Goal: Obtain resource: Download file/media

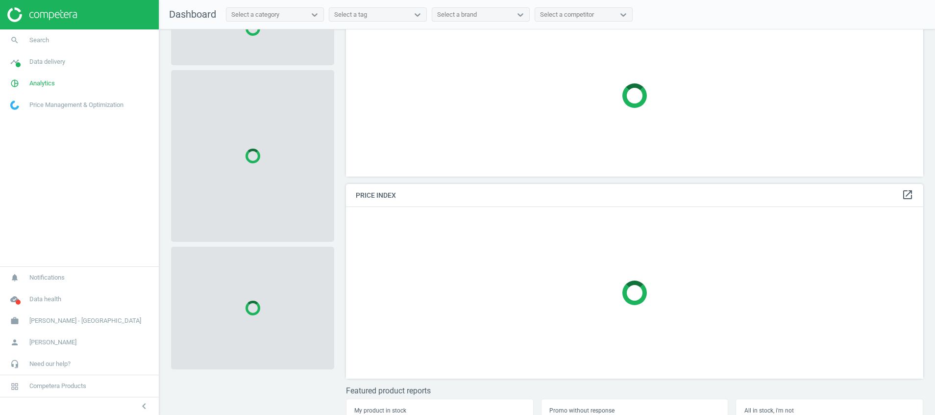
scroll to position [87, 0]
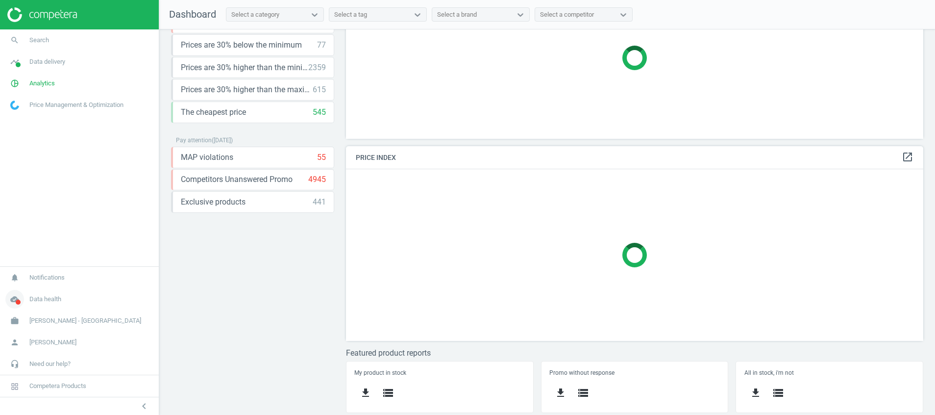
click at [18, 297] on icon "cloud_done" at bounding box center [14, 299] width 19 height 19
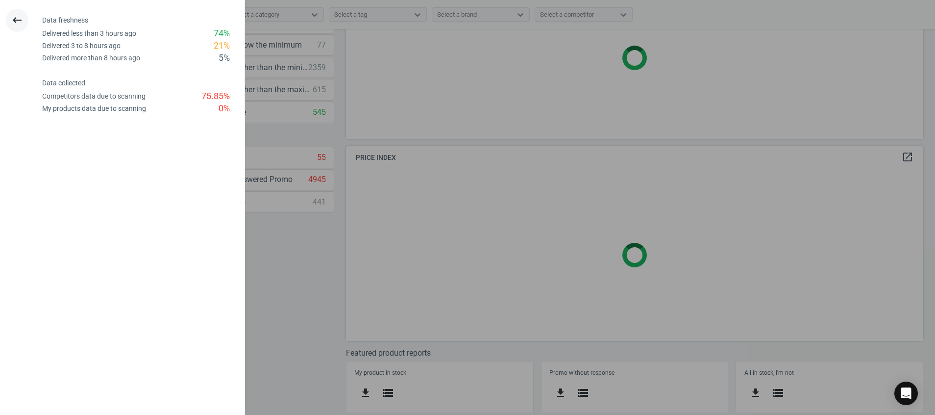
click at [17, 15] on icon "keyboard_backspace" at bounding box center [17, 20] width 12 height 12
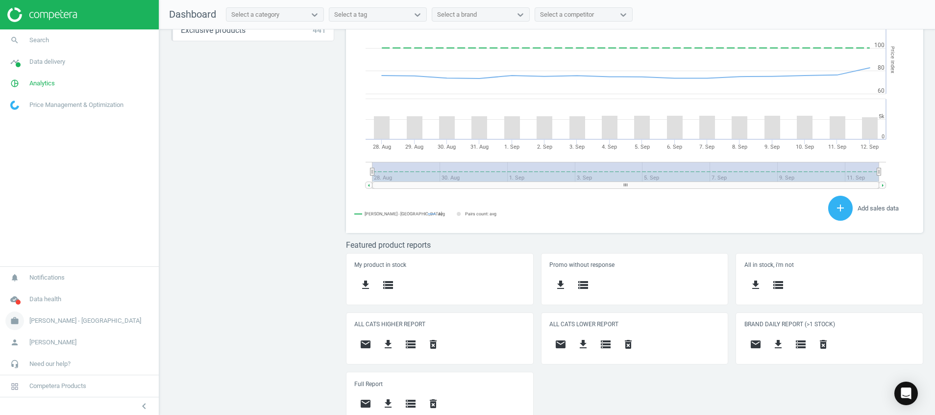
scroll to position [217, 589]
click at [22, 296] on icon "cloud_done" at bounding box center [14, 299] width 19 height 19
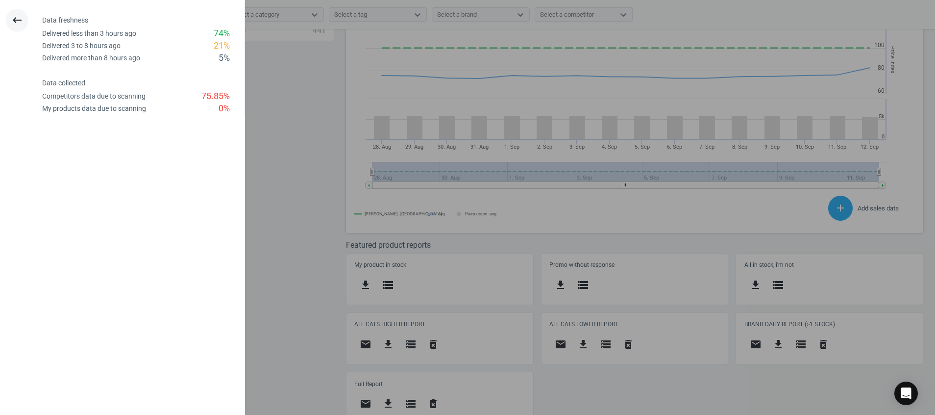
click at [18, 19] on icon "keyboard_backspace" at bounding box center [17, 20] width 12 height 12
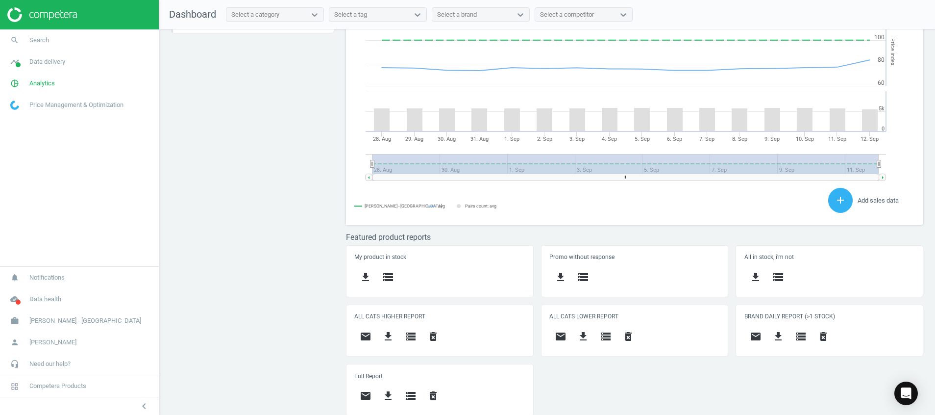
scroll to position [269, 0]
click at [391, 336] on icon "get_app" at bounding box center [388, 334] width 12 height 12
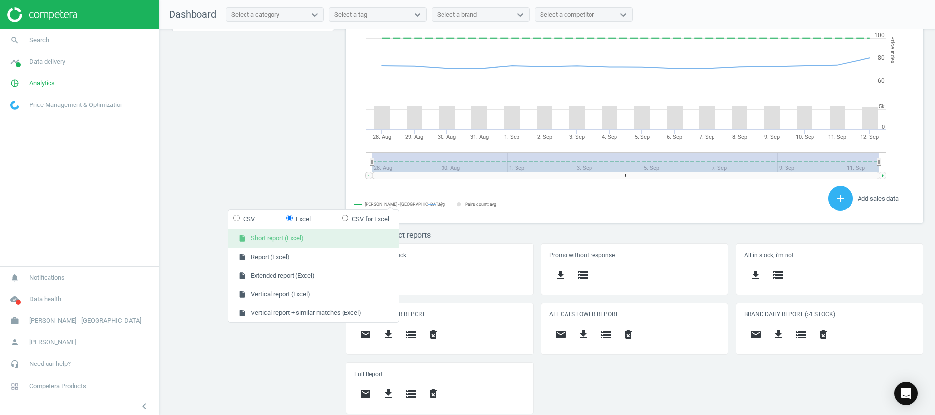
click at [289, 237] on button "insert_drive_file Short report (Excel)" at bounding box center [313, 238] width 171 height 19
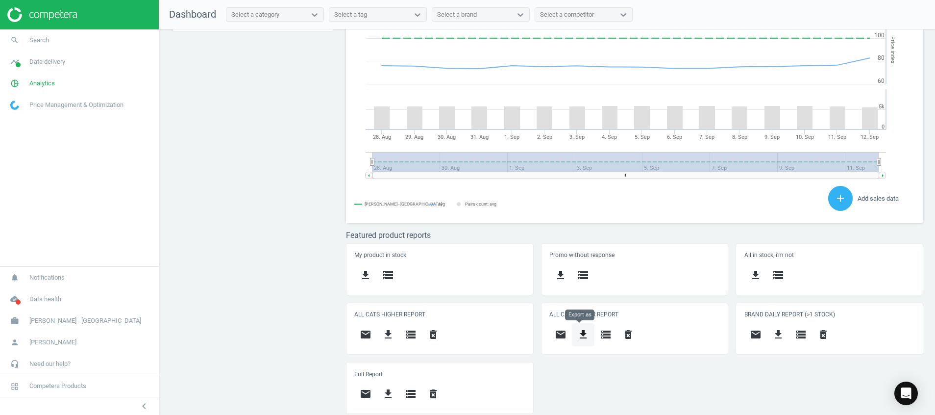
click at [579, 328] on icon "get_app" at bounding box center [584, 334] width 12 height 12
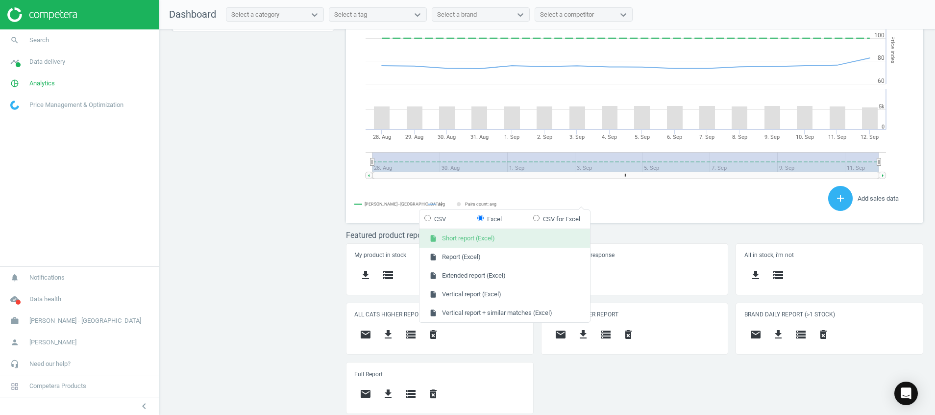
click at [551, 231] on button "insert_drive_file Short report (Excel)" at bounding box center [505, 238] width 171 height 19
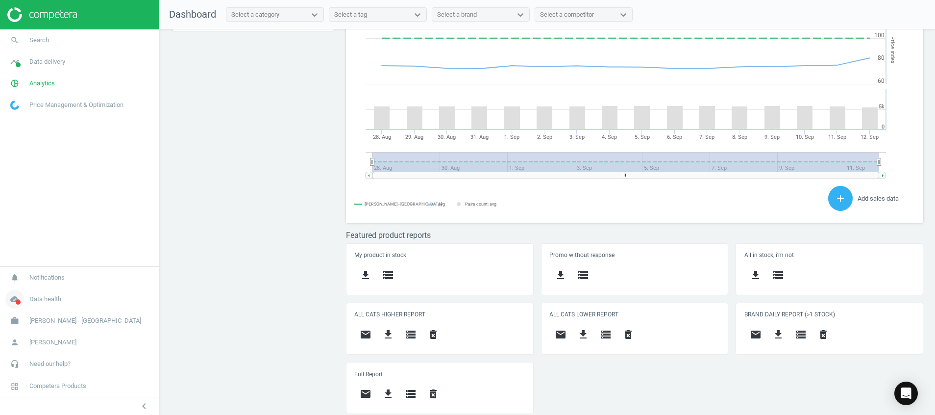
click at [22, 303] on icon "cloud_done" at bounding box center [14, 299] width 19 height 19
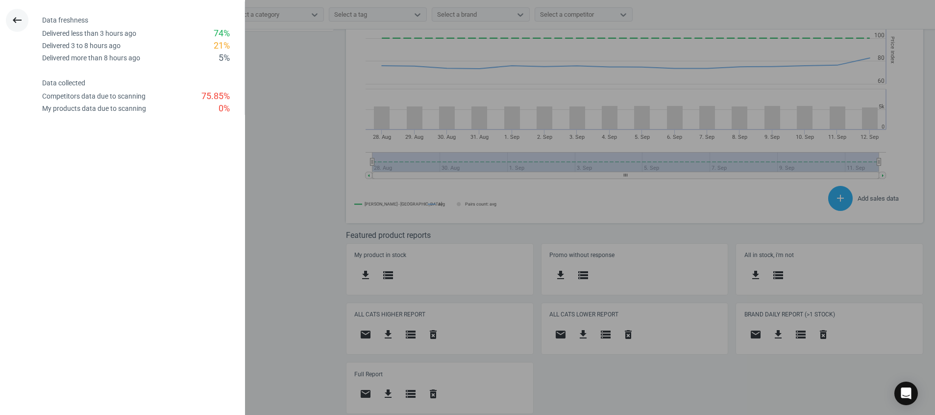
click at [25, 24] on button "keyboard_backspace" at bounding box center [17, 20] width 23 height 23
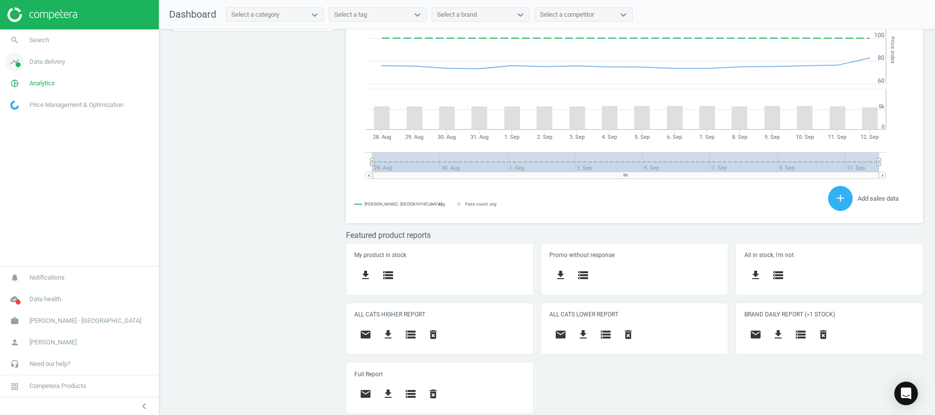
click at [12, 63] on icon "timeline" at bounding box center [14, 61] width 19 height 19
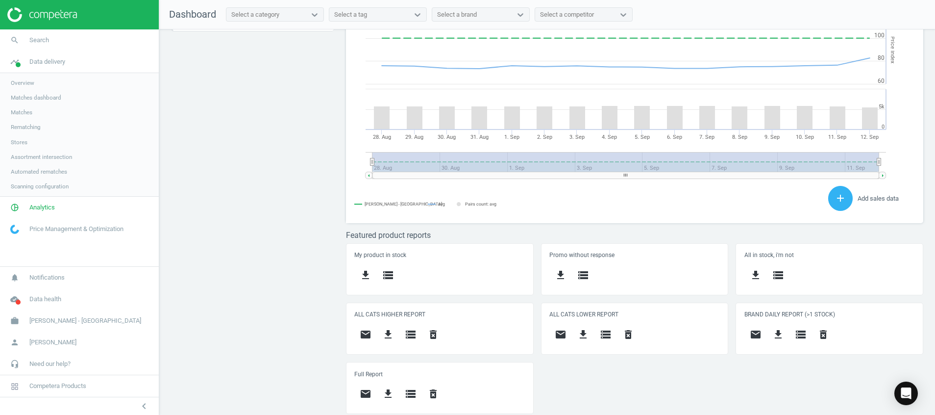
click at [16, 141] on span "Stores" at bounding box center [19, 142] width 17 height 8
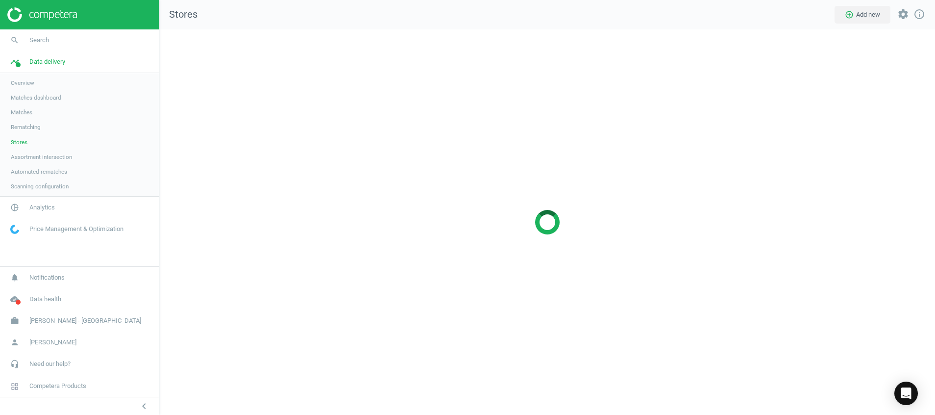
scroll to position [408, 799]
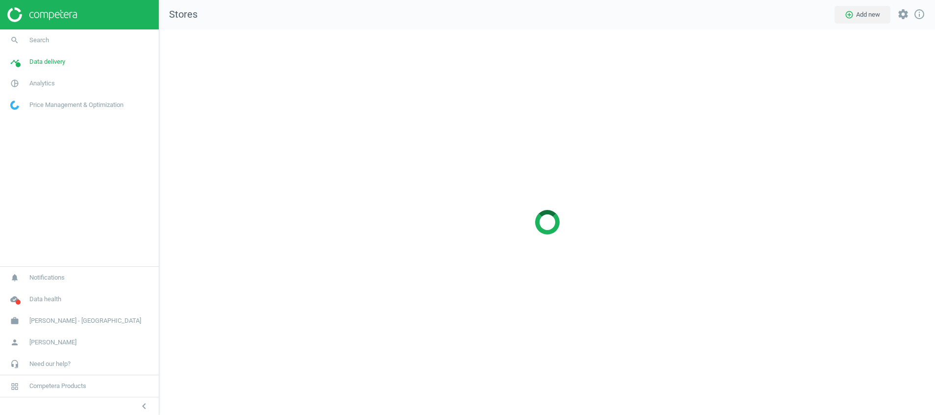
scroll to position [408, 799]
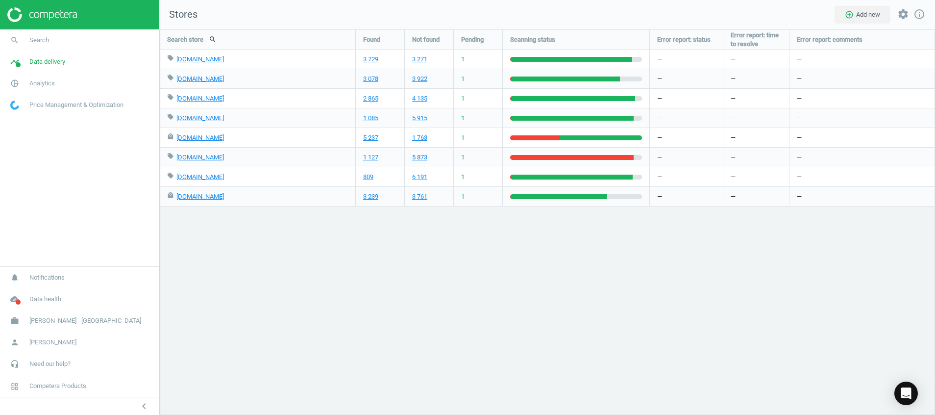
click at [279, 348] on div "Search store search Found Not found Pending Scanning status Error report: statu…" at bounding box center [547, 221] width 776 height 385
click at [10, 298] on icon "cloud_done" at bounding box center [14, 299] width 19 height 19
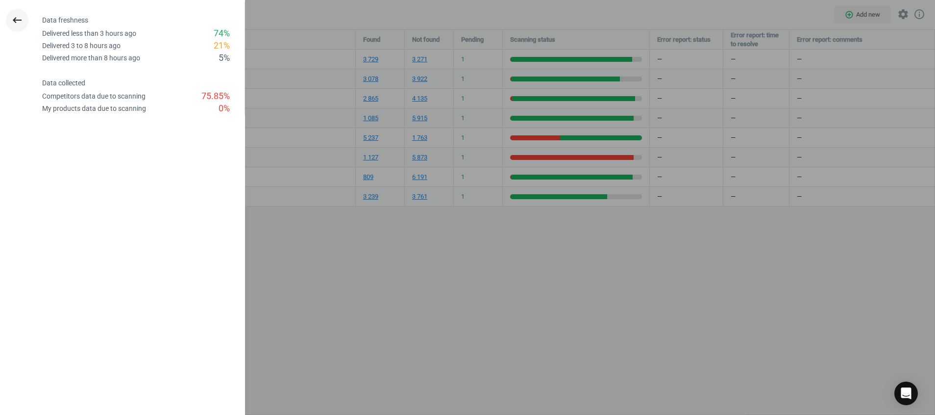
click at [23, 25] on icon "keyboard_backspace" at bounding box center [17, 20] width 12 height 12
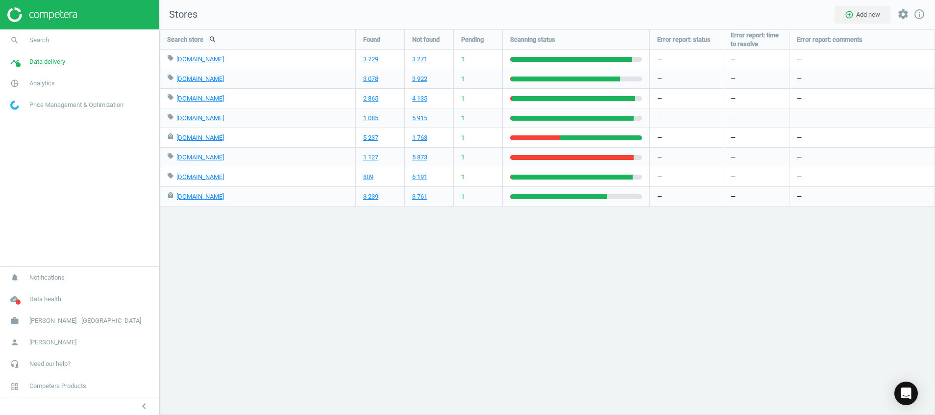
click at [36, 14] on img at bounding box center [42, 14] width 70 height 15
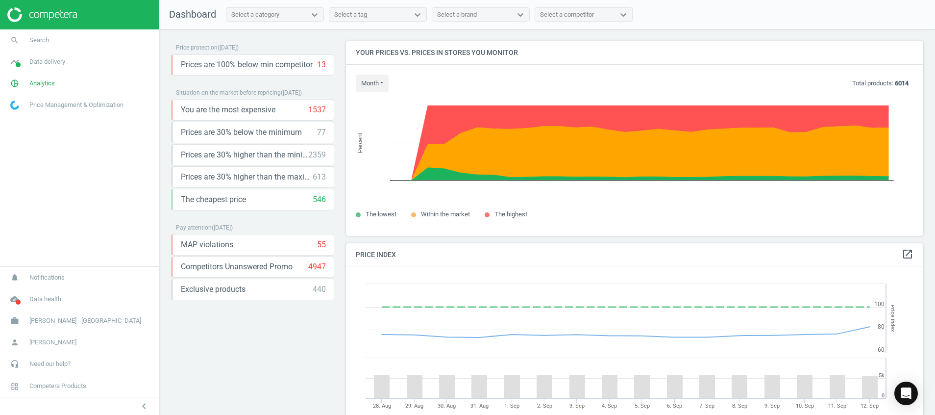
scroll to position [249, 589]
click at [18, 299] on icon "cloud_done" at bounding box center [14, 299] width 19 height 19
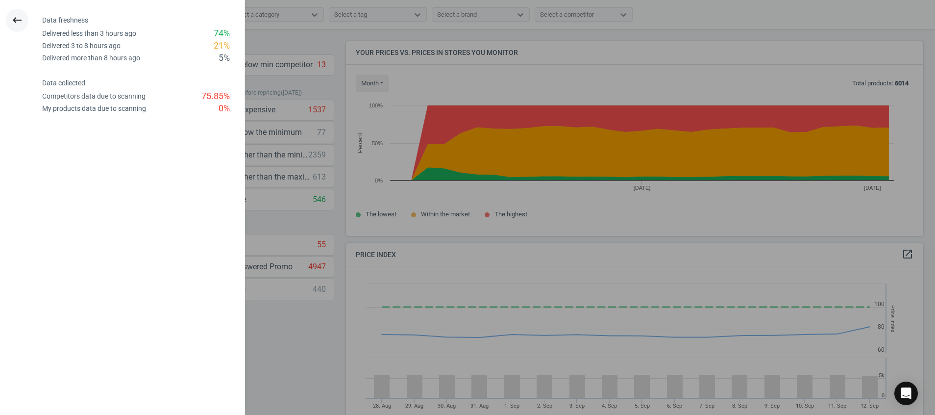
click at [7, 20] on button "keyboard_backspace" at bounding box center [17, 20] width 23 height 23
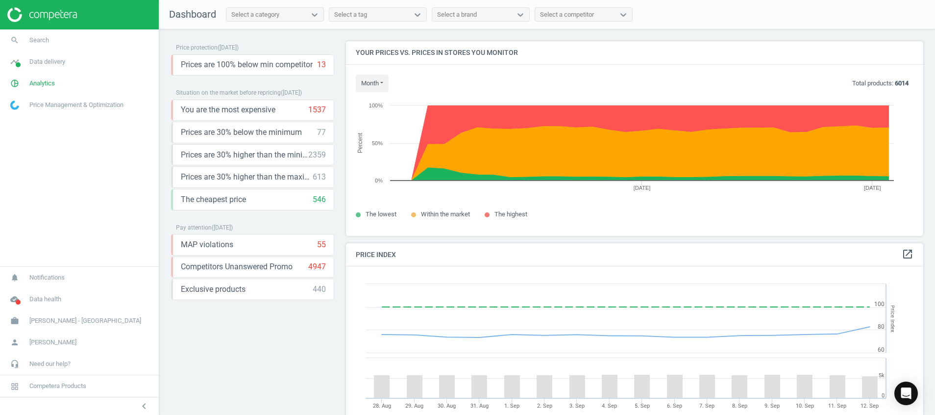
drag, startPoint x: 12, startPoint y: 80, endPoint x: 16, endPoint y: 100, distance: 20.0
click at [12, 80] on icon "pie_chart_outlined" at bounding box center [14, 83] width 19 height 19
click at [24, 119] on span "Products" at bounding box center [22, 119] width 23 height 8
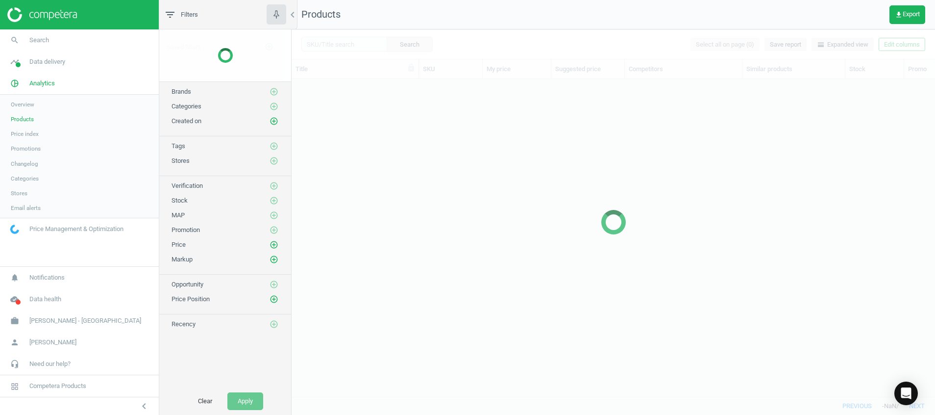
scroll to position [295, 632]
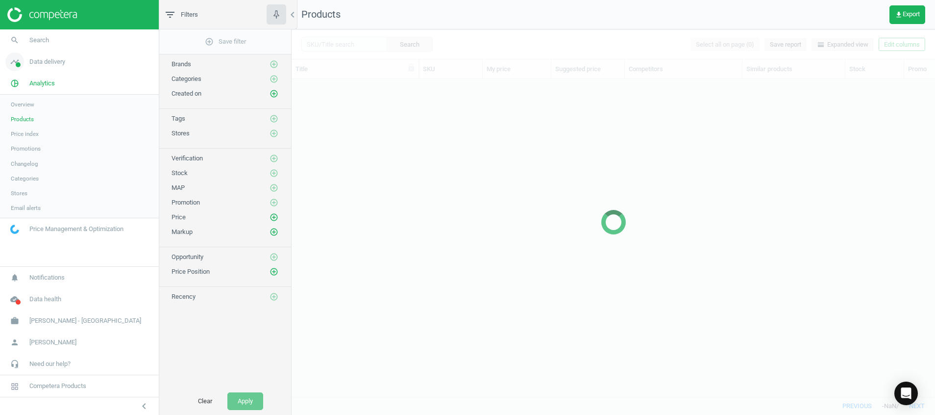
click at [13, 64] on icon "timeline" at bounding box center [14, 61] width 19 height 19
click at [26, 142] on link "Stores" at bounding box center [79, 142] width 159 height 15
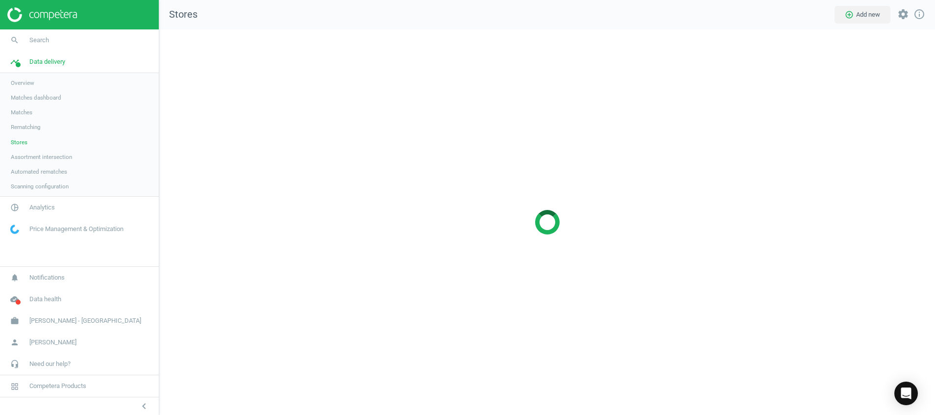
scroll to position [408, 799]
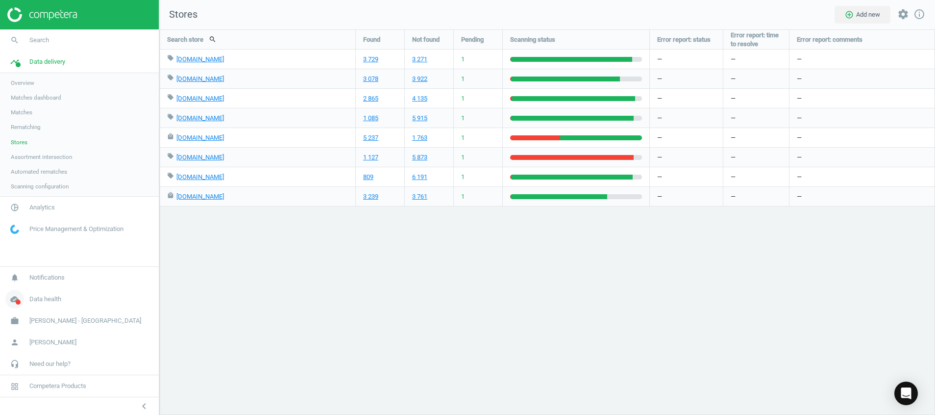
click at [15, 298] on icon "cloud_done" at bounding box center [14, 299] width 19 height 19
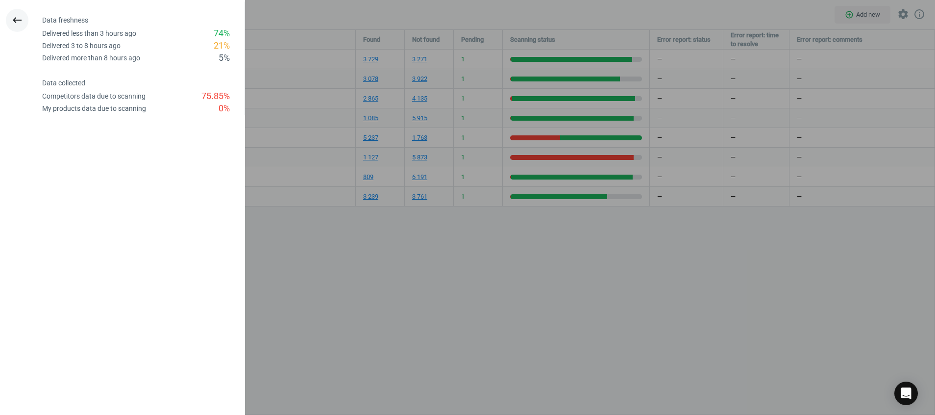
click at [7, 22] on button "keyboard_backspace" at bounding box center [17, 20] width 23 height 23
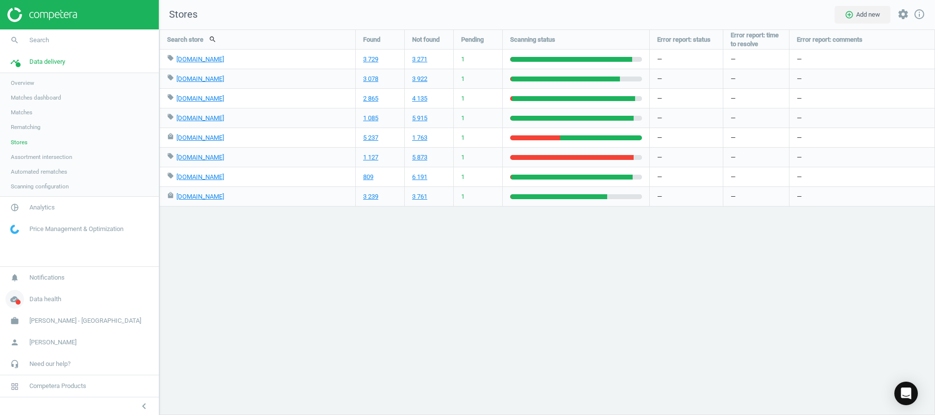
click at [11, 297] on icon "cloud_done" at bounding box center [14, 299] width 19 height 19
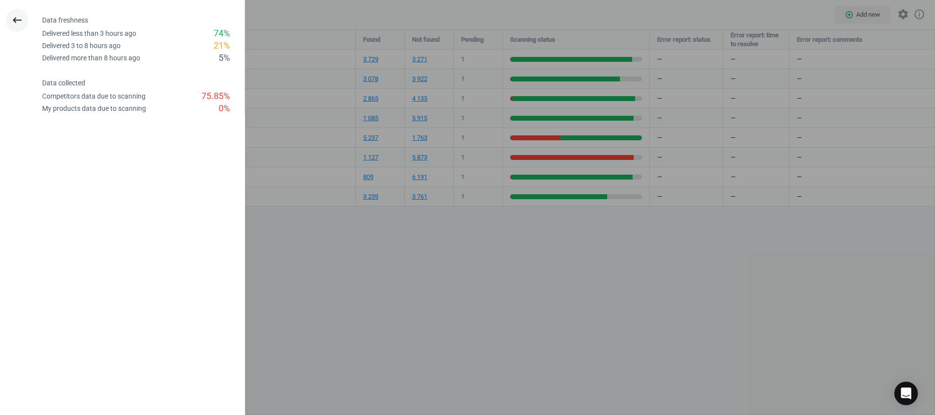
click at [17, 13] on button "keyboard_backspace" at bounding box center [17, 20] width 23 height 23
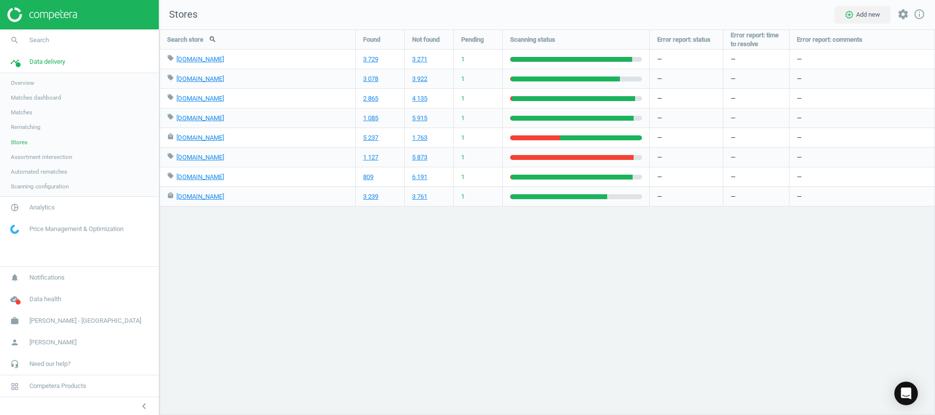
click at [373, 353] on div "Search store search Found Not found Pending Scanning status Error report: statu…" at bounding box center [547, 221] width 776 height 385
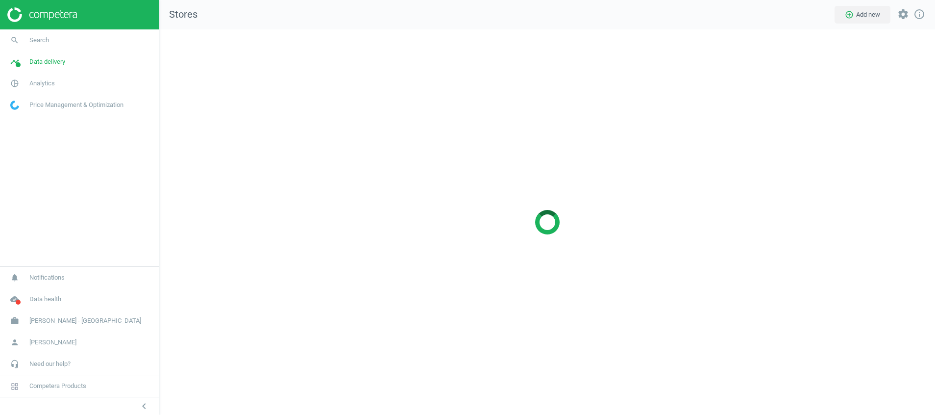
scroll to position [408, 799]
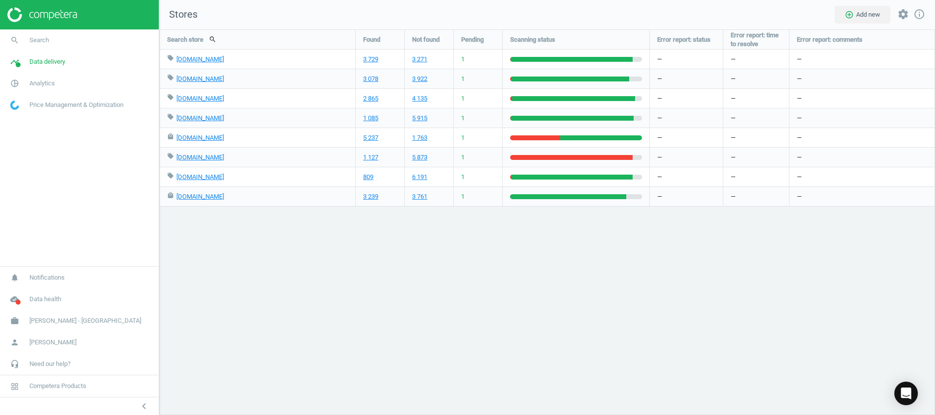
drag, startPoint x: 503, startPoint y: 270, endPoint x: 494, endPoint y: 270, distance: 8.3
click at [503, 270] on div "Search store search Found Not found Pending Scanning status Error report: statu…" at bounding box center [547, 221] width 776 height 385
click at [54, 11] on img at bounding box center [42, 14] width 70 height 15
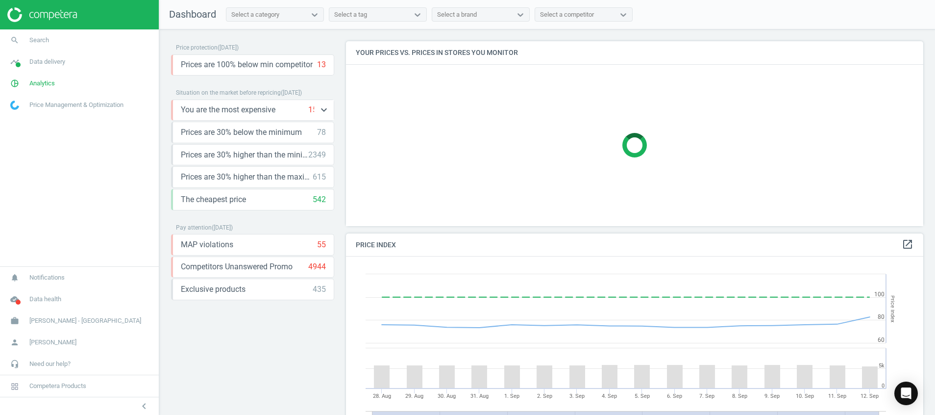
scroll to position [249, 589]
click at [13, 62] on icon "timeline" at bounding box center [14, 61] width 19 height 19
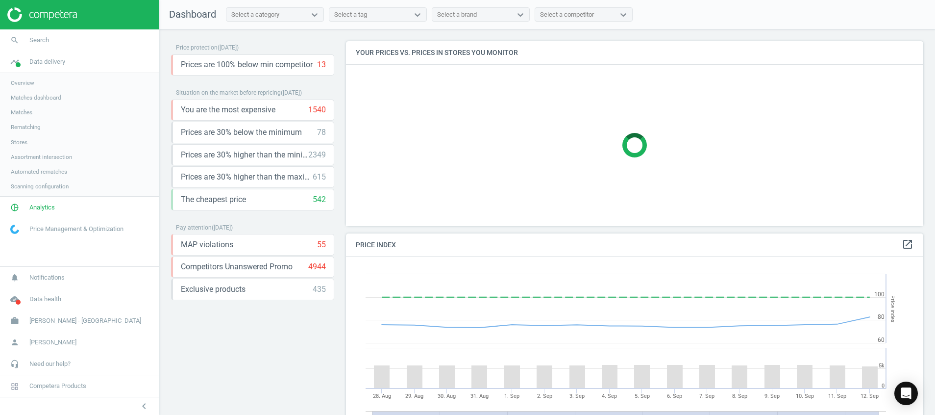
click at [15, 140] on span "Stores" at bounding box center [19, 142] width 17 height 8
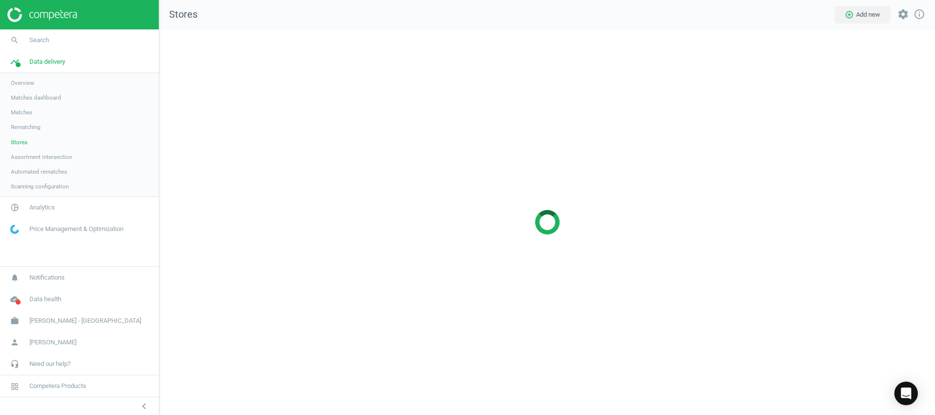
scroll to position [408, 799]
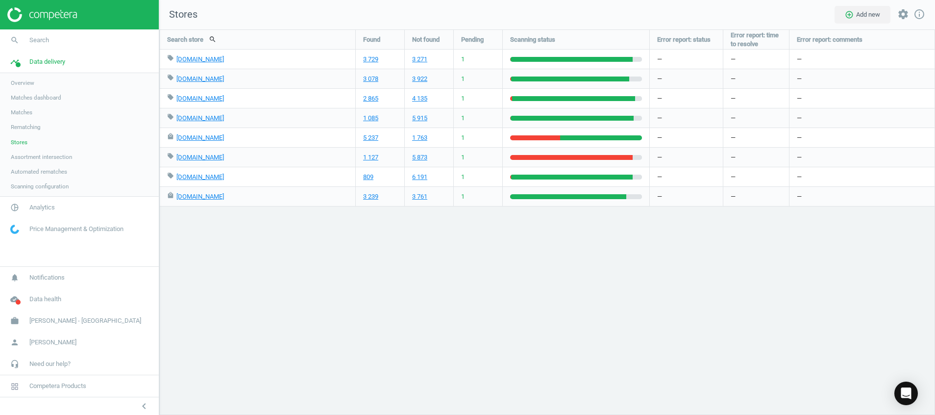
click at [322, 309] on div "Search store search Found Not found Pending Scanning status Error report: statu…" at bounding box center [547, 221] width 776 height 385
click at [913, 398] on div "Open Intercom Messenger" at bounding box center [907, 393] width 26 height 26
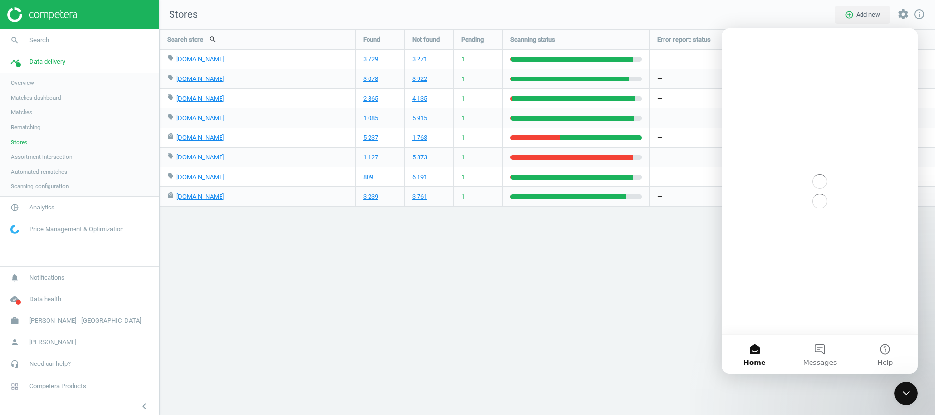
scroll to position [0, 0]
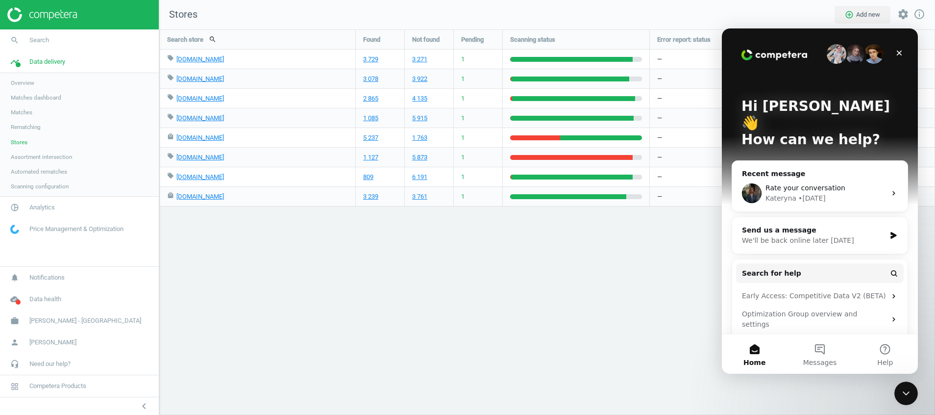
click at [667, 309] on div "Search store search Found Not found Pending Scanning status Error report: statu…" at bounding box center [547, 221] width 776 height 385
click at [518, 290] on div "Search store search Found Not found Pending Scanning status Error report: statu…" at bounding box center [547, 221] width 776 height 385
click at [913, 391] on div "Close Intercom Messenger" at bounding box center [905, 392] width 24 height 24
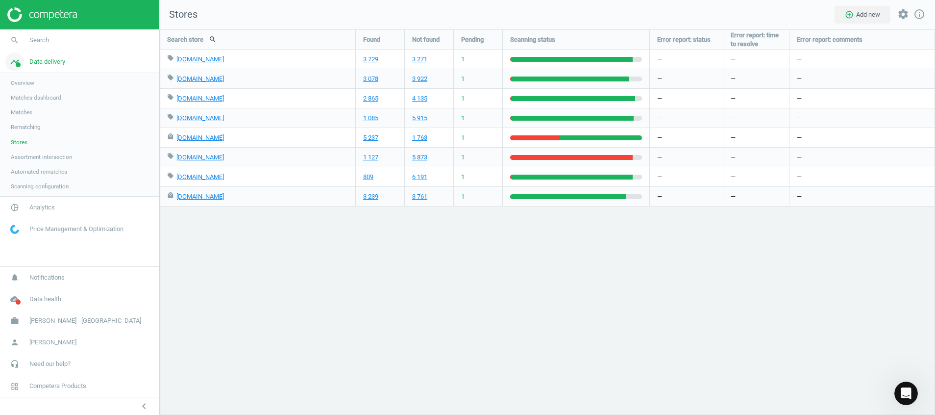
click at [15, 61] on icon "timeline" at bounding box center [14, 61] width 19 height 19
click at [372, 274] on div "Search store search Found Not found Pending Scanning status Error report: statu…" at bounding box center [547, 221] width 776 height 385
click at [31, 104] on span "Price Management & Optimization" at bounding box center [76, 105] width 94 height 9
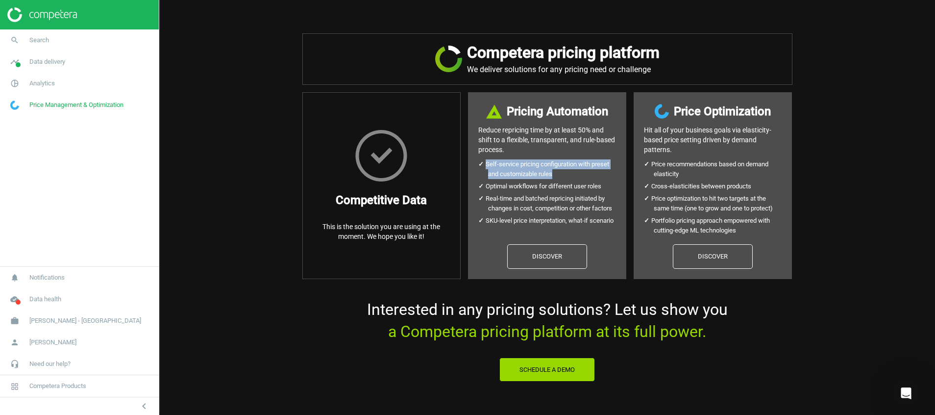
drag, startPoint x: 479, startPoint y: 165, endPoint x: 567, endPoint y: 176, distance: 88.9
click at [567, 176] on ul "Self-service pricing configuration with preset and customizable rules Optimal w…" at bounding box center [548, 193] width 138 height 69
click at [571, 177] on li "Self-service pricing configuration with preset and customizable rules" at bounding box center [552, 169] width 128 height 20
click at [528, 261] on link "Discover" at bounding box center [547, 256] width 80 height 25
click at [50, 9] on img at bounding box center [42, 14] width 70 height 15
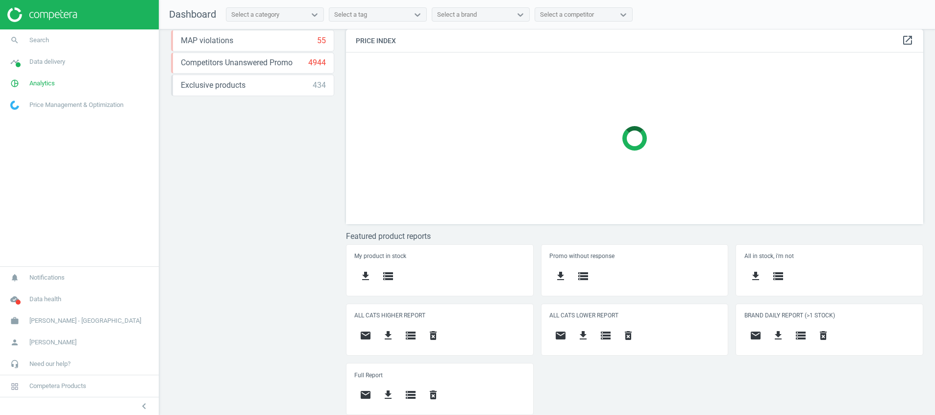
scroll to position [205, 0]
click at [12, 297] on icon "cloud_done" at bounding box center [14, 299] width 19 height 19
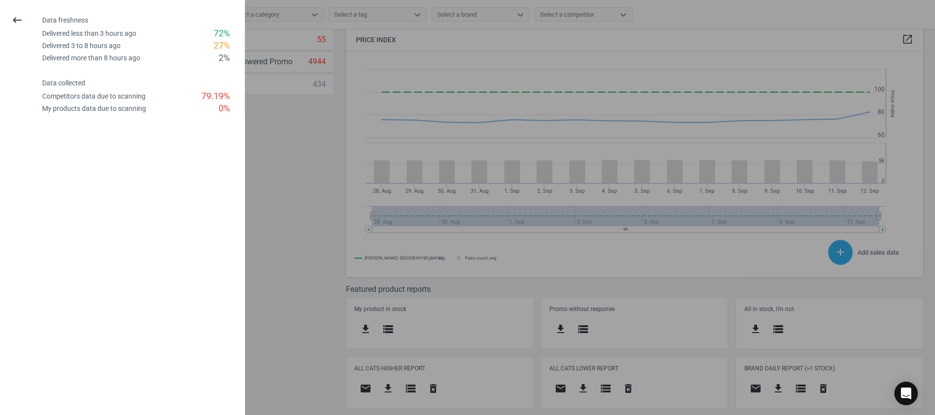
scroll to position [249, 589]
click at [18, 17] on icon "keyboard_backspace" at bounding box center [17, 20] width 12 height 12
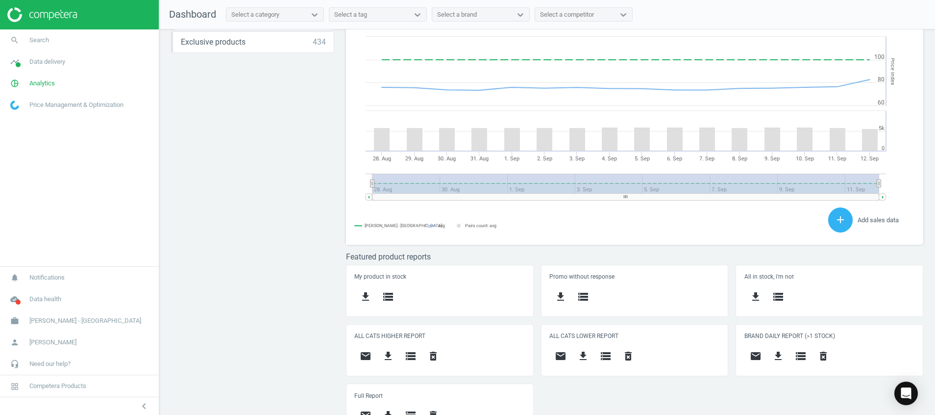
scroll to position [269, 0]
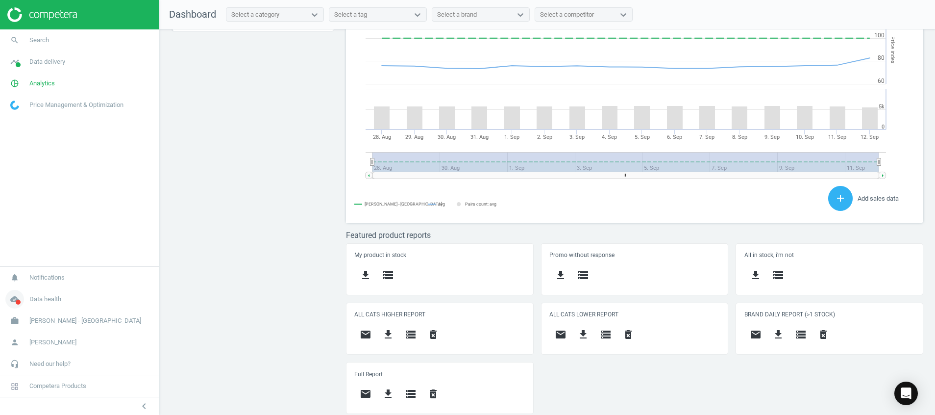
click at [13, 302] on icon "cloud_done" at bounding box center [14, 299] width 19 height 19
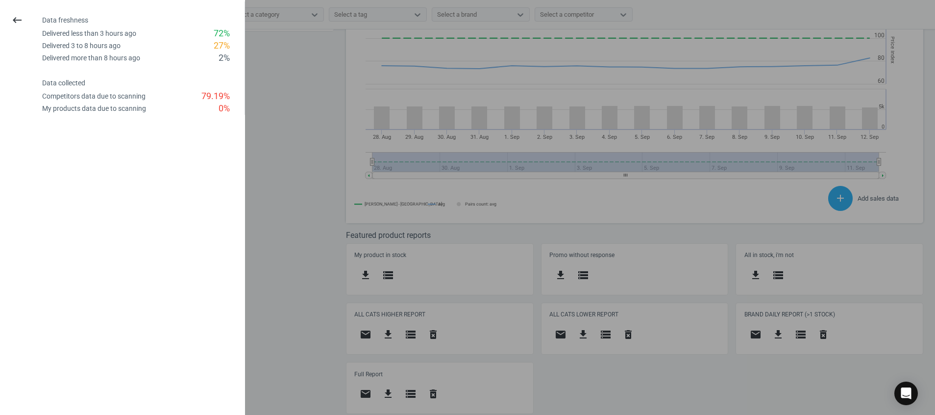
drag, startPoint x: 34, startPoint y: 98, endPoint x: 248, endPoint y: 121, distance: 214.5
click at [248, 121] on body "Group 2 Created with Sketch. ic/cloud_download/grey600 Created with Sketch. gra…" at bounding box center [467, 207] width 935 height 415
drag, startPoint x: 248, startPoint y: 121, endPoint x: 207, endPoint y: 135, distance: 43.3
click at [207, 135] on div "keyboard_backspace Data freshness Delivered less than 3 hours ago 72 % Delivere…" at bounding box center [122, 207] width 245 height 415
drag, startPoint x: 229, startPoint y: 97, endPoint x: 197, endPoint y: 97, distance: 32.4
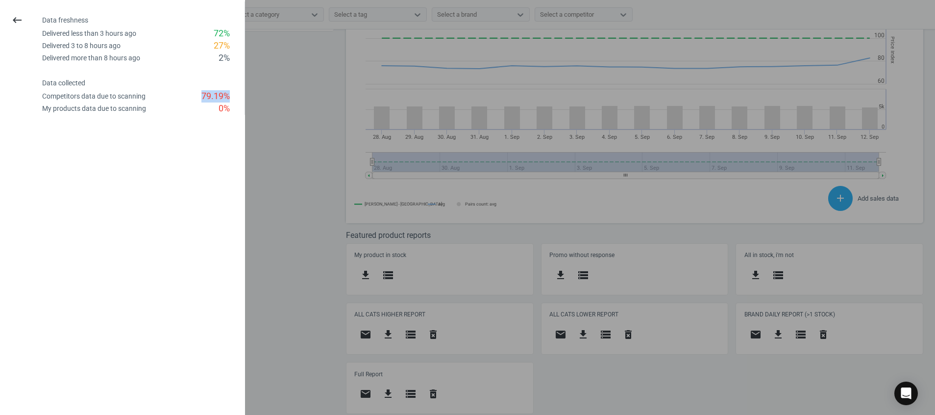
click at [197, 97] on div "Competitors data due to scanning 79.19 %" at bounding box center [143, 96] width 202 height 12
drag, startPoint x: 197, startPoint y: 97, endPoint x: 151, endPoint y: 95, distance: 46.1
click at [151, 95] on div "Competitors data due to scanning 79.19 %" at bounding box center [143, 96] width 202 height 12
click at [16, 19] on icon "keyboard_backspace" at bounding box center [17, 20] width 12 height 12
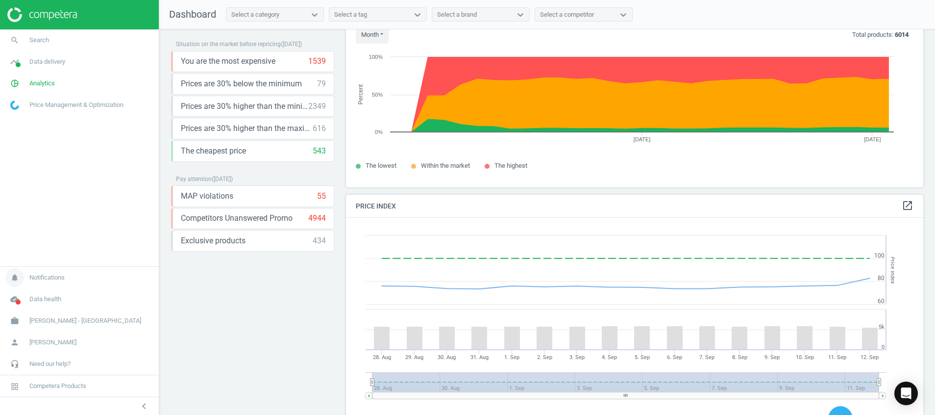
scroll to position [0, 0]
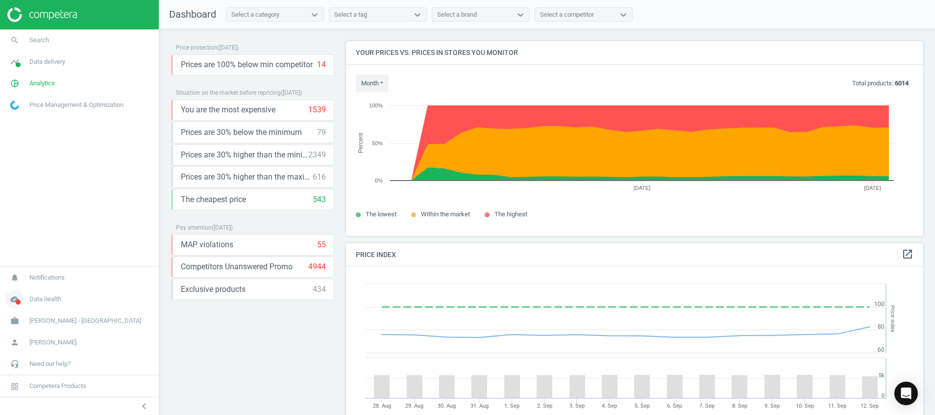
click at [15, 301] on icon "cloud_done" at bounding box center [14, 299] width 19 height 19
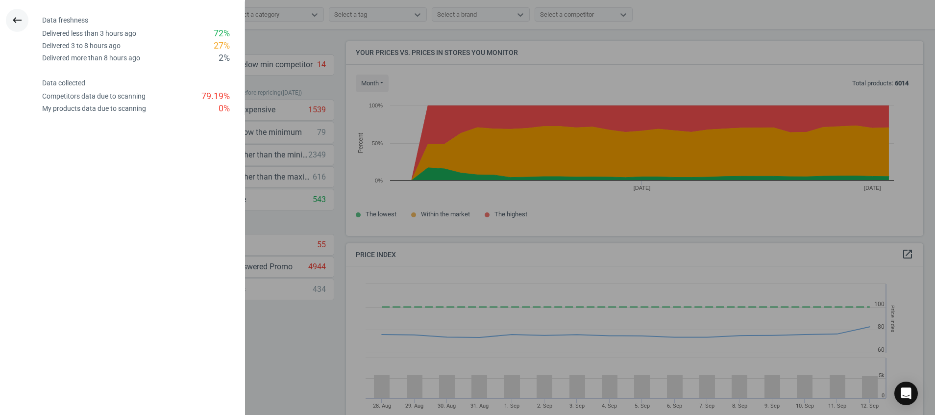
click at [19, 23] on icon "keyboard_backspace" at bounding box center [17, 20] width 12 height 12
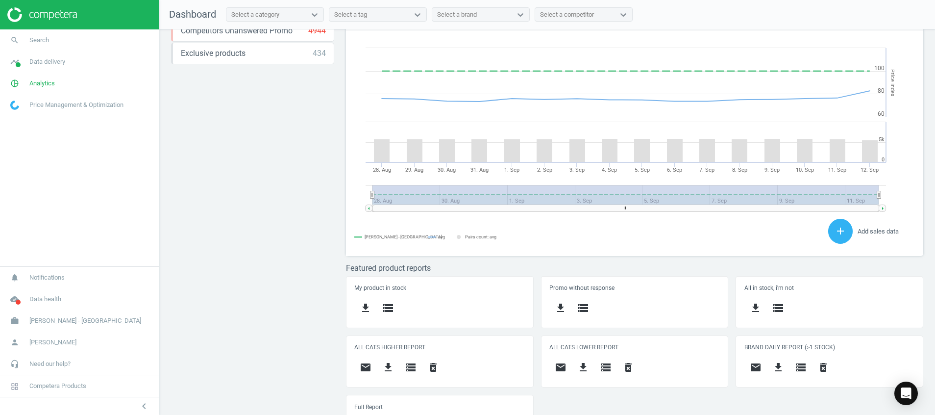
scroll to position [269, 0]
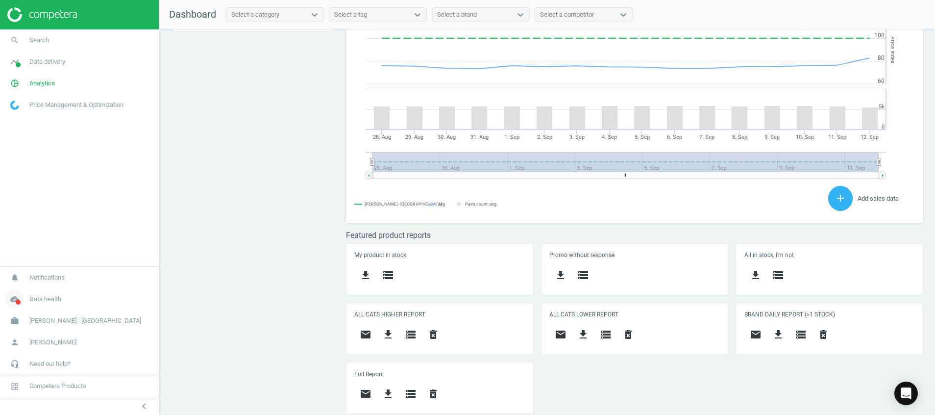
click at [14, 303] on icon "cloud_done" at bounding box center [14, 299] width 19 height 19
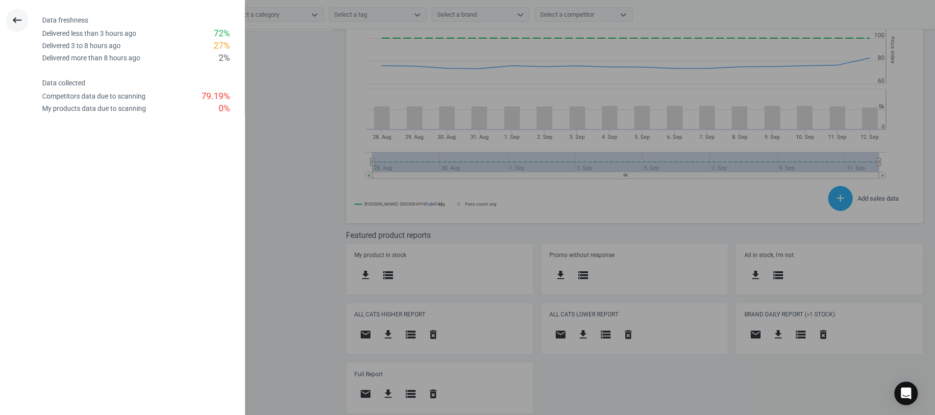
click at [11, 18] on icon "keyboard_backspace" at bounding box center [17, 20] width 12 height 12
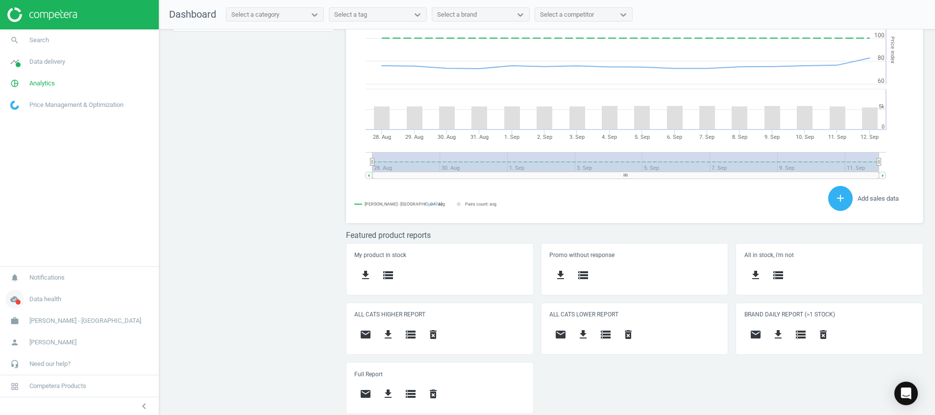
click at [17, 300] on span at bounding box center [18, 302] width 5 height 5
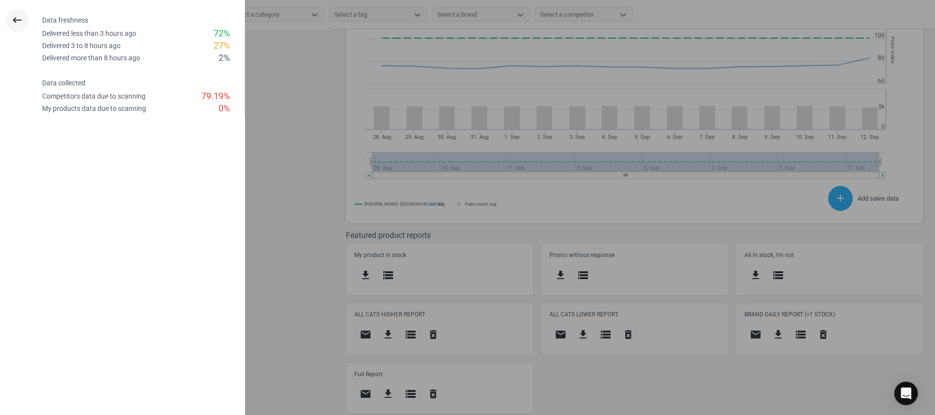
click at [21, 22] on icon "keyboard_backspace" at bounding box center [17, 20] width 12 height 12
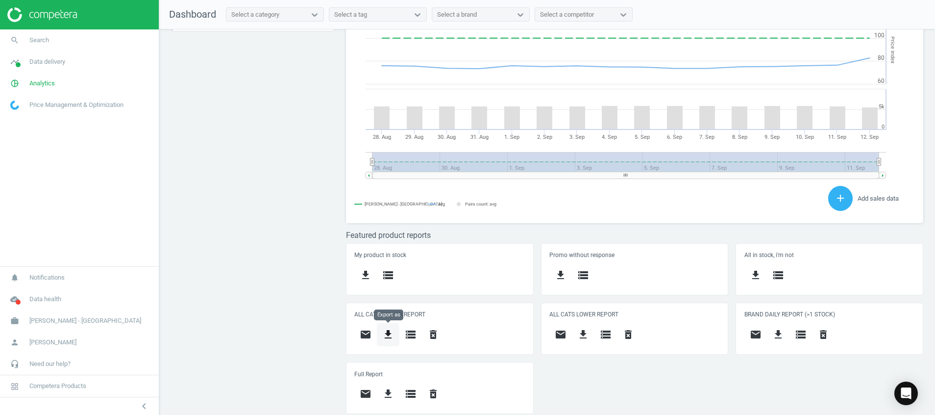
click at [391, 333] on icon "get_app" at bounding box center [388, 334] width 12 height 12
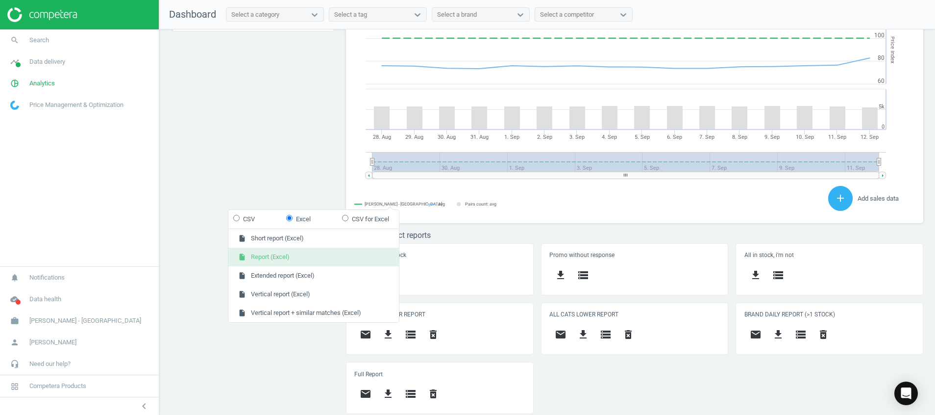
click at [269, 256] on button "insert_drive_file Report (Excel)" at bounding box center [313, 257] width 171 height 19
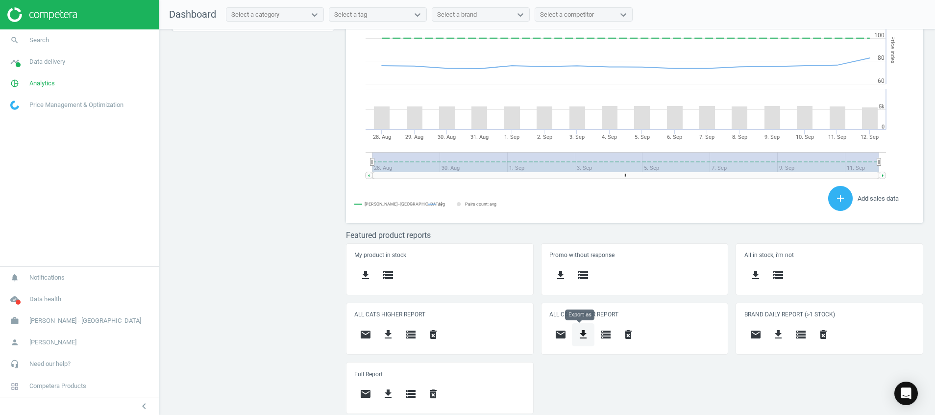
click at [580, 333] on icon "get_app" at bounding box center [584, 334] width 12 height 12
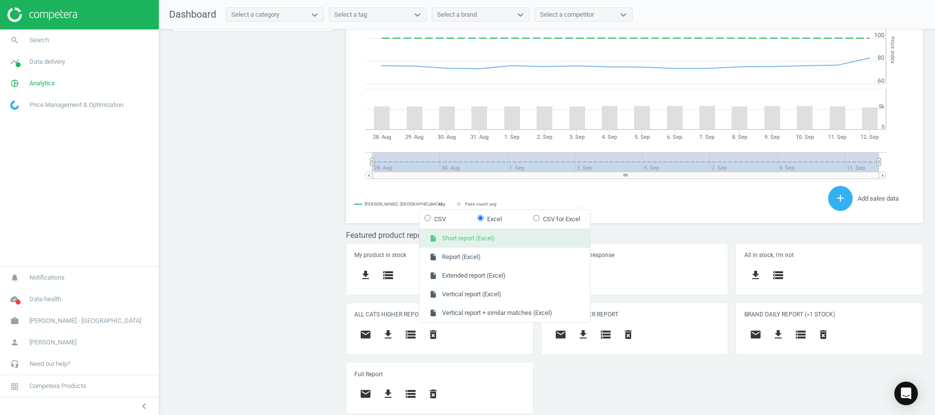
click at [537, 239] on button "insert_drive_file Short report (Excel)" at bounding box center [505, 238] width 171 height 19
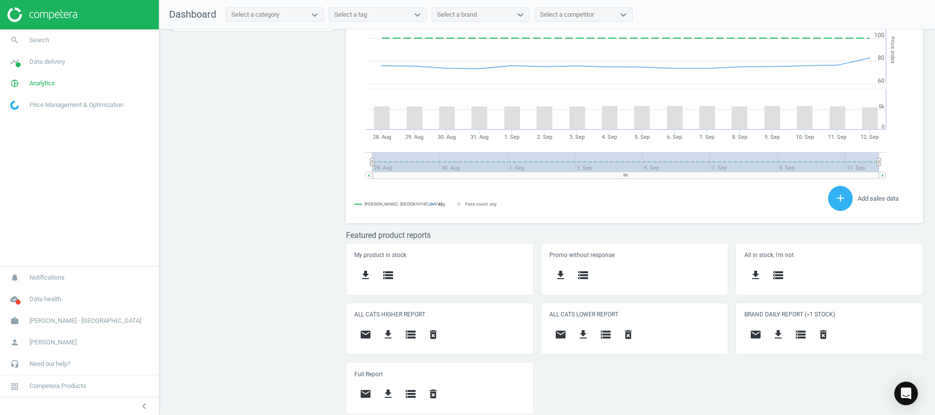
click at [300, 341] on div "Price protection ( [DATE] ) Prices are 100% below min competitor 14 keyboard_ar…" at bounding box center [547, 224] width 776 height 390
click at [391, 332] on icon "get_app" at bounding box center [388, 334] width 12 height 12
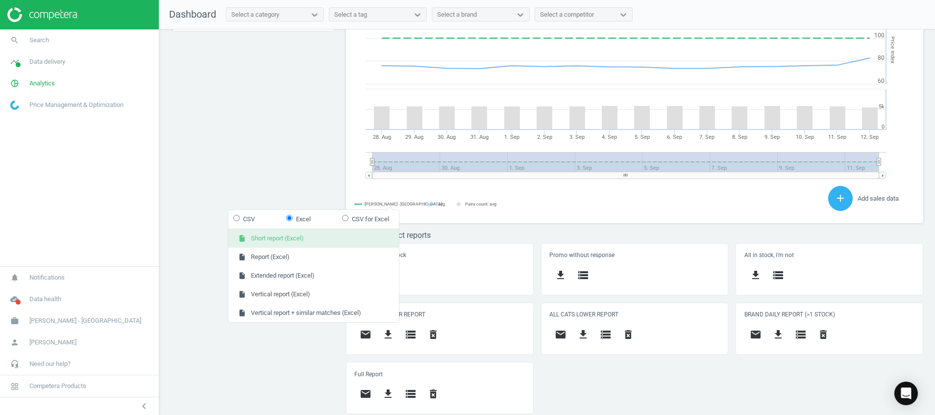
click at [344, 236] on button "insert_drive_file Short report (Excel)" at bounding box center [313, 238] width 171 height 19
